Goal: Task Accomplishment & Management: Complete application form

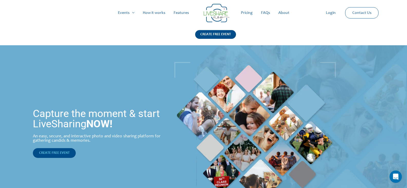
click at [61, 151] on span "CREATE FREE EVENT" at bounding box center [54, 153] width 31 height 4
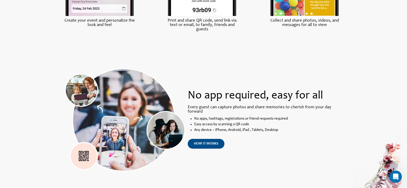
scroll to position [345, 0]
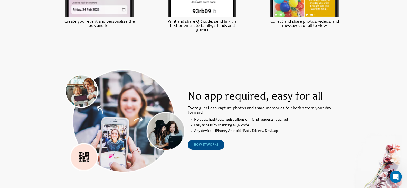
click at [211, 144] on span "how it works" at bounding box center [206, 145] width 24 height 4
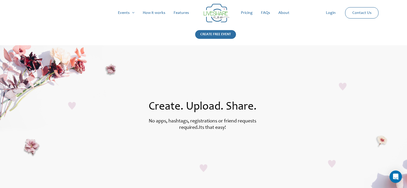
click at [213, 32] on div "CREATE FREE EVENT" at bounding box center [215, 34] width 41 height 9
click at [331, 13] on link "Login" at bounding box center [331, 13] width 18 height 16
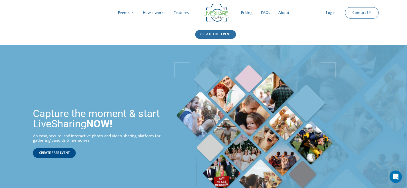
click at [226, 35] on div "CREATE FREE EVENT" at bounding box center [215, 34] width 41 height 9
